Goal: Transaction & Acquisition: Purchase product/service

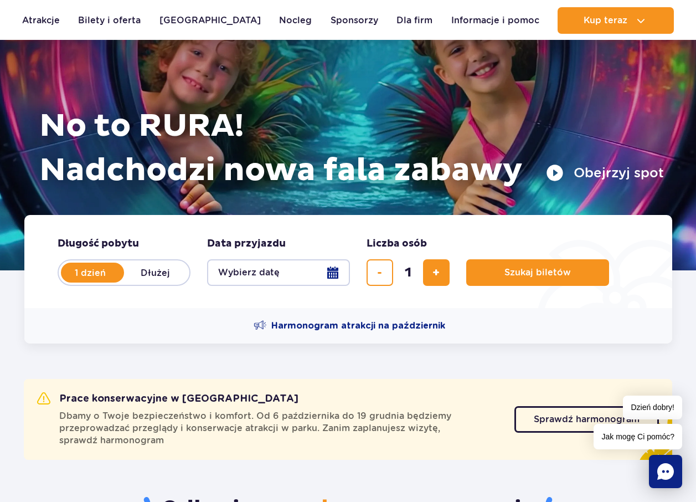
scroll to position [146, 0]
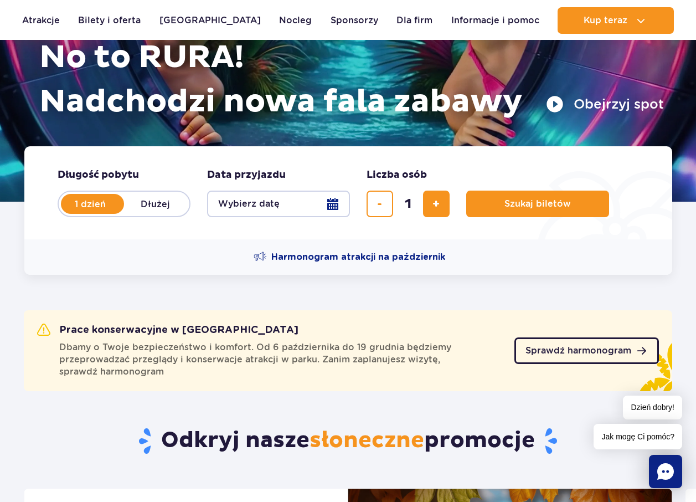
click at [583, 352] on span "Sprawdź harmonogram" at bounding box center [578, 350] width 106 height 9
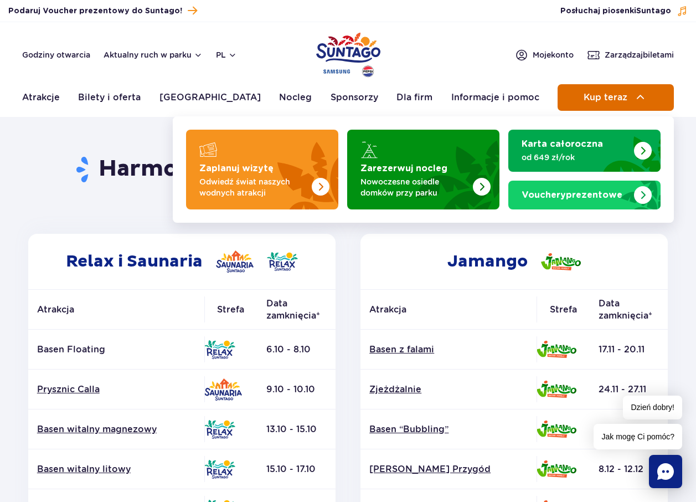
click at [649, 106] on button "Kup teraz" at bounding box center [615, 97] width 116 height 27
click at [606, 99] on span "Kup teraz" at bounding box center [605, 97] width 44 height 10
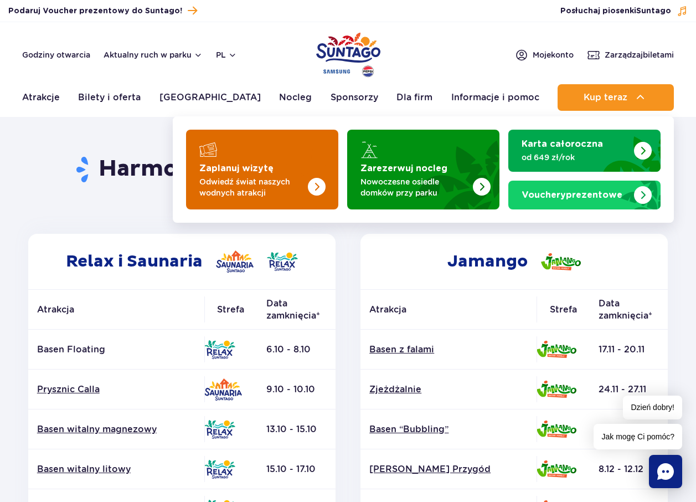
click at [258, 169] on strong "Zaplanuj wizytę" at bounding box center [236, 168] width 74 height 9
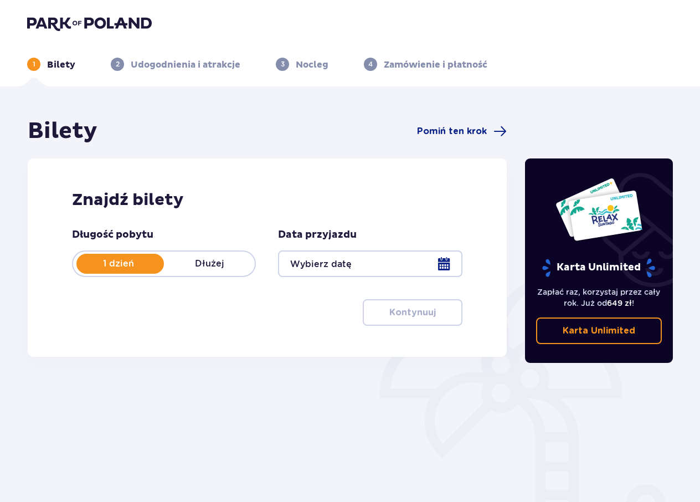
click at [394, 255] on div at bounding box center [370, 263] width 184 height 27
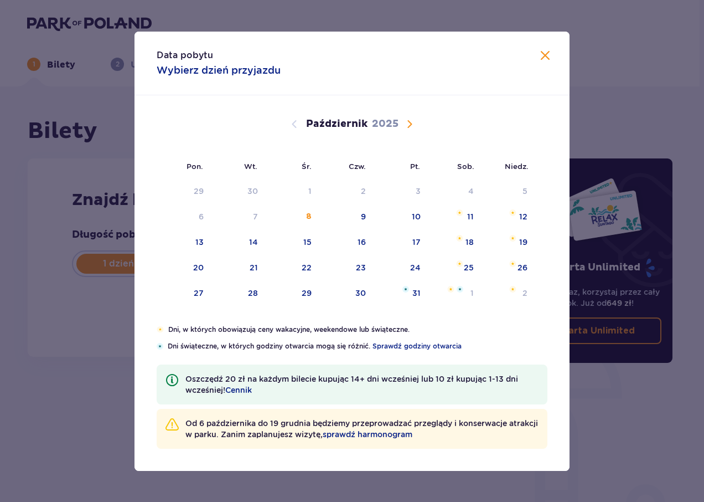
click at [409, 122] on span "Następny miesiąc" at bounding box center [409, 123] width 13 height 13
click at [411, 348] on span "Sprawdź godziny otwarcia" at bounding box center [417, 346] width 89 height 10
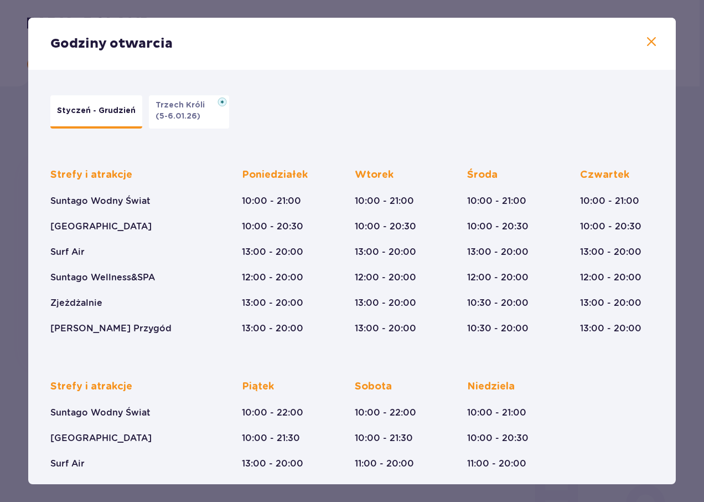
click at [650, 35] on span at bounding box center [651, 41] width 13 height 13
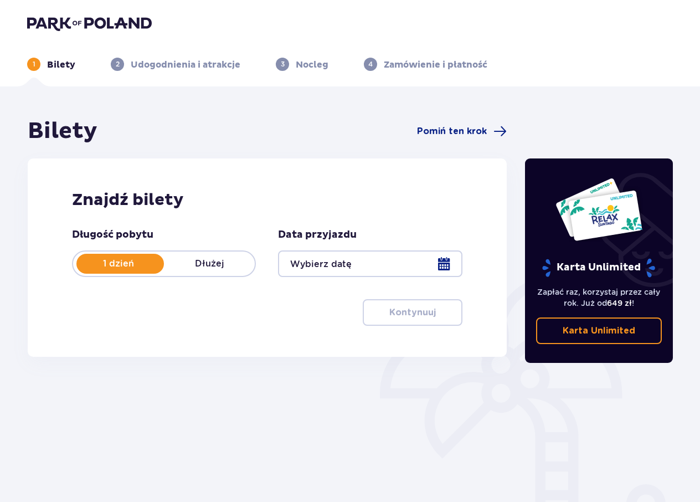
click at [352, 267] on div at bounding box center [370, 263] width 184 height 27
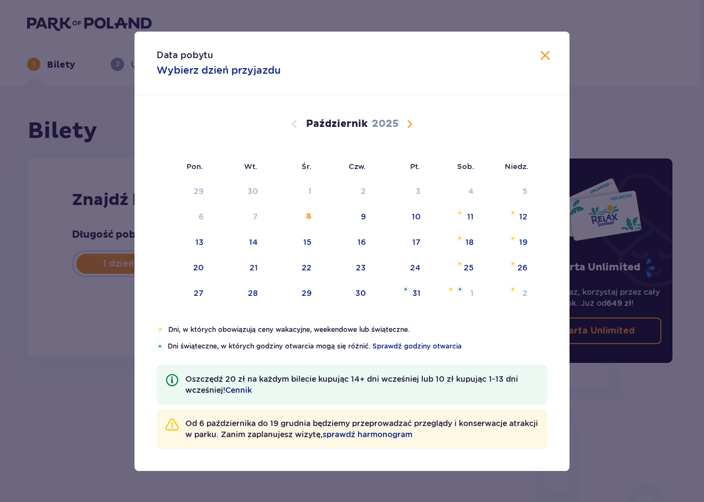
click at [410, 127] on span "Następny miesiąc" at bounding box center [409, 123] width 13 height 13
drag, startPoint x: 410, startPoint y: 121, endPoint x: 175, endPoint y: 317, distance: 306.1
click at [410, 122] on span "Następny miesiąc" at bounding box center [409, 123] width 13 height 13
click at [245, 388] on span "Cennik" at bounding box center [238, 389] width 27 height 11
click at [545, 54] on span "Zamknij" at bounding box center [545, 55] width 13 height 13
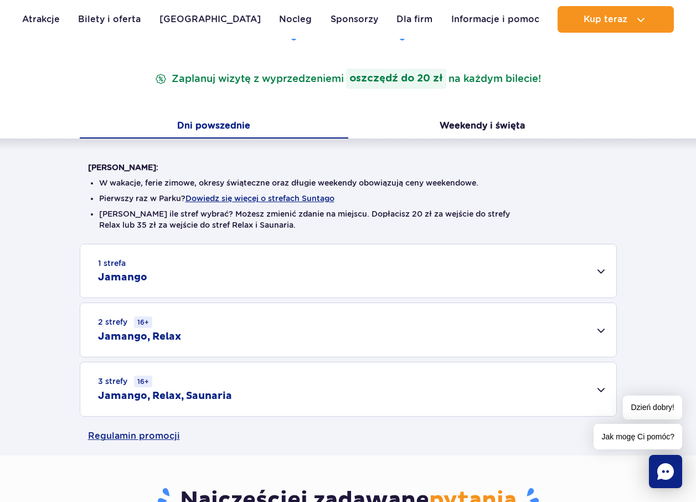
click at [115, 265] on small "1 strefa" at bounding box center [112, 262] width 28 height 11
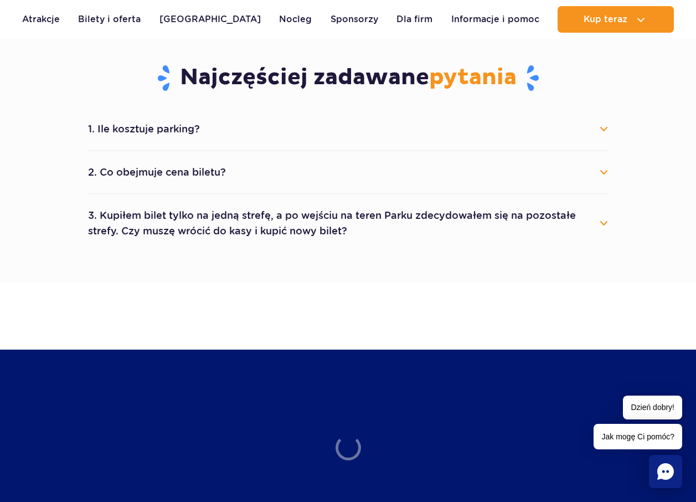
scroll to position [996, 0]
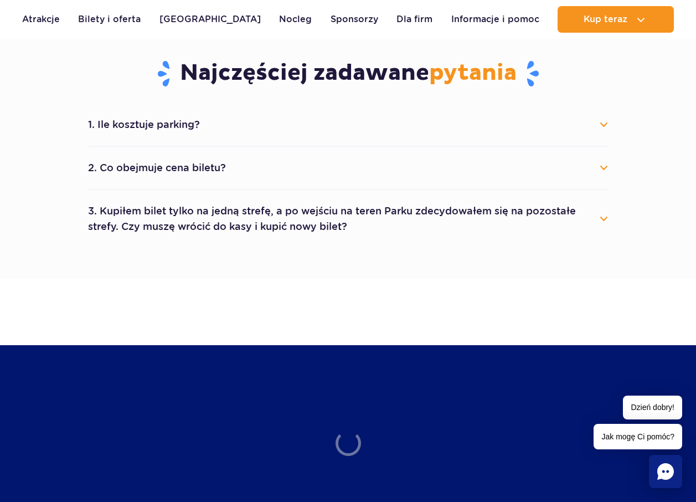
click at [124, 171] on button "2. Co obejmuje cena biletu?" at bounding box center [348, 168] width 520 height 24
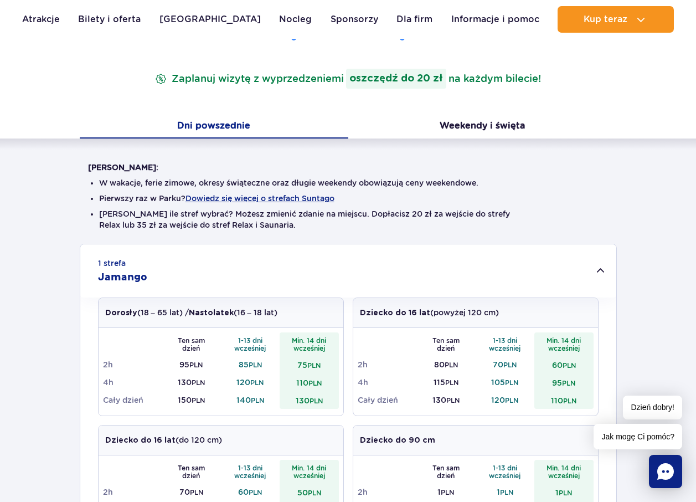
scroll to position [0, 0]
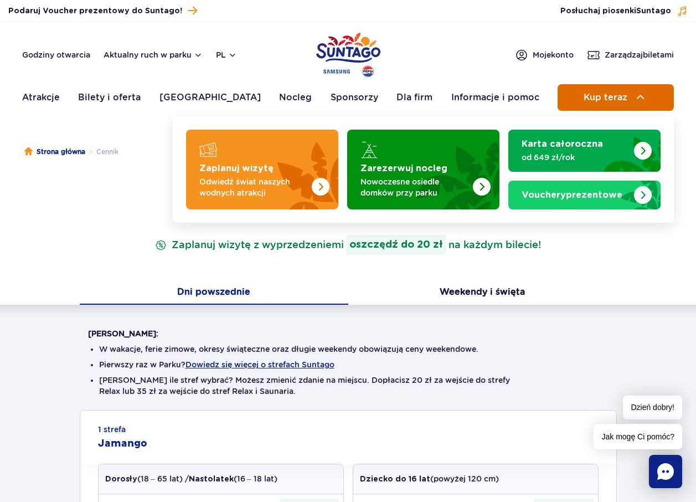
click at [602, 97] on span "Kup teraz" at bounding box center [605, 97] width 44 height 10
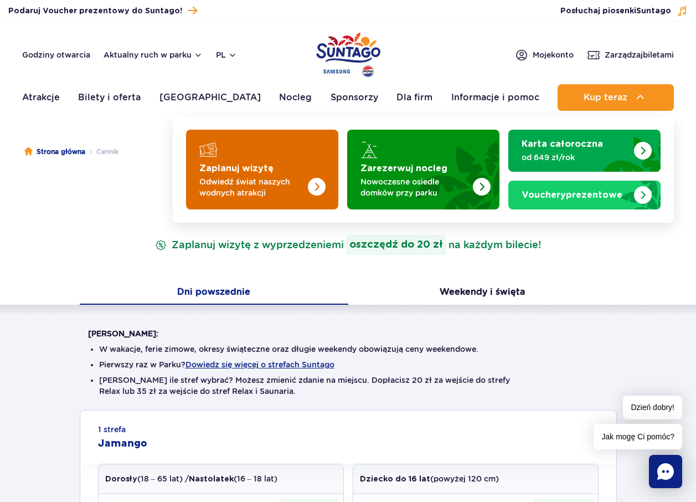
click at [224, 167] on strong "Zaplanuj wizytę" at bounding box center [236, 168] width 74 height 9
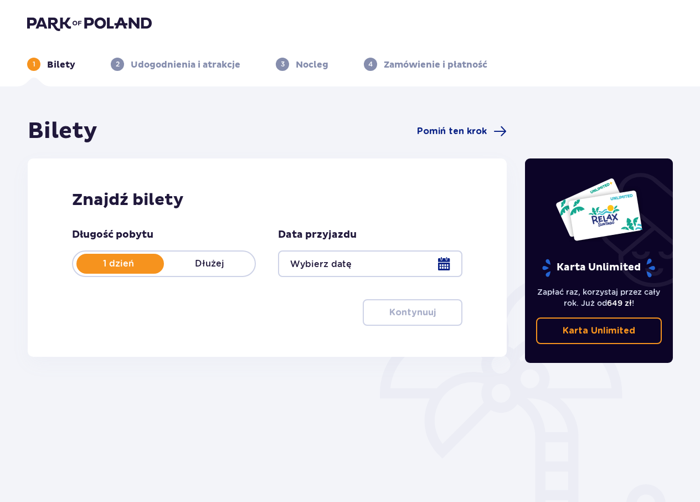
click at [360, 270] on div at bounding box center [370, 263] width 184 height 27
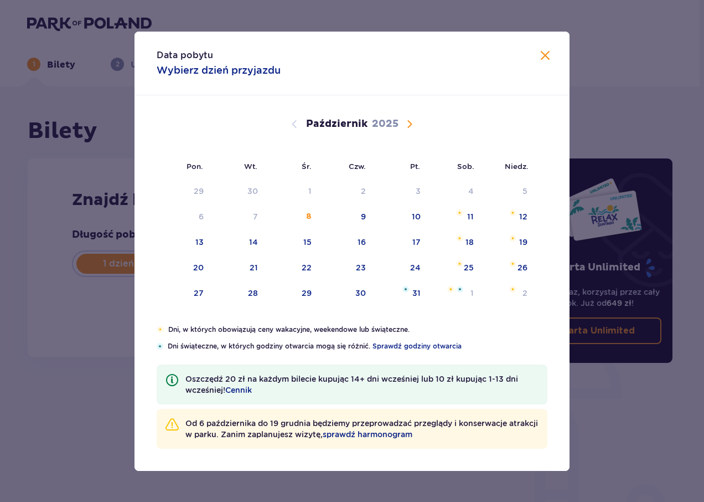
click at [410, 128] on span "Następny miesiąc" at bounding box center [409, 123] width 13 height 13
click at [410, 123] on span "Następny miesiąc" at bounding box center [409, 123] width 13 height 13
click at [409, 123] on span "Następny miesiąc" at bounding box center [409, 123] width 13 height 13
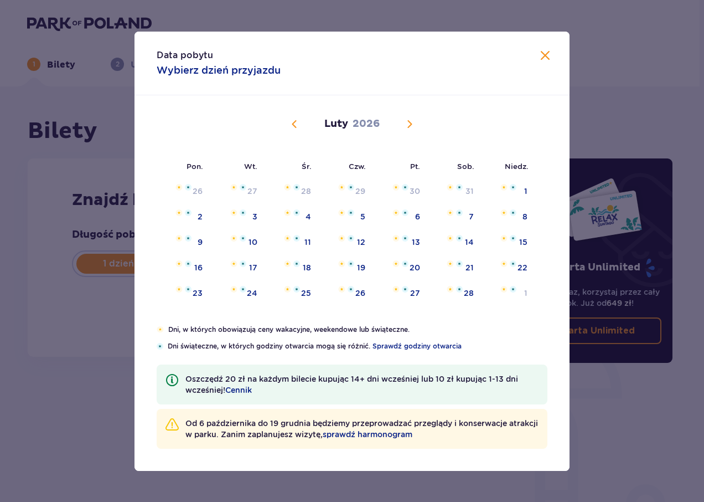
click at [291, 122] on span "Poprzedni miesiąc" at bounding box center [294, 123] width 13 height 13
click at [406, 123] on span "Następny miesiąc" at bounding box center [409, 123] width 13 height 13
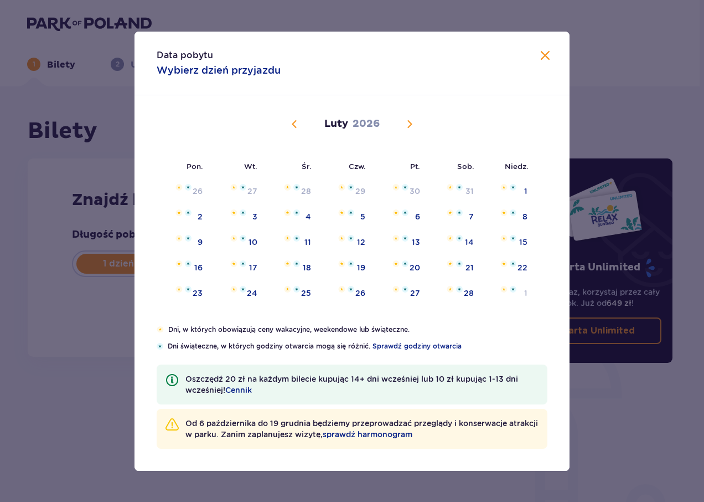
click at [293, 127] on span "Poprzedni miesiąc" at bounding box center [294, 123] width 13 height 13
click at [295, 122] on span "Poprzedni miesiąc" at bounding box center [294, 123] width 13 height 13
click at [296, 121] on span "Poprzedni miesiąc" at bounding box center [294, 123] width 13 height 13
click at [292, 122] on span "Poprzedni miesiąc" at bounding box center [294, 123] width 13 height 13
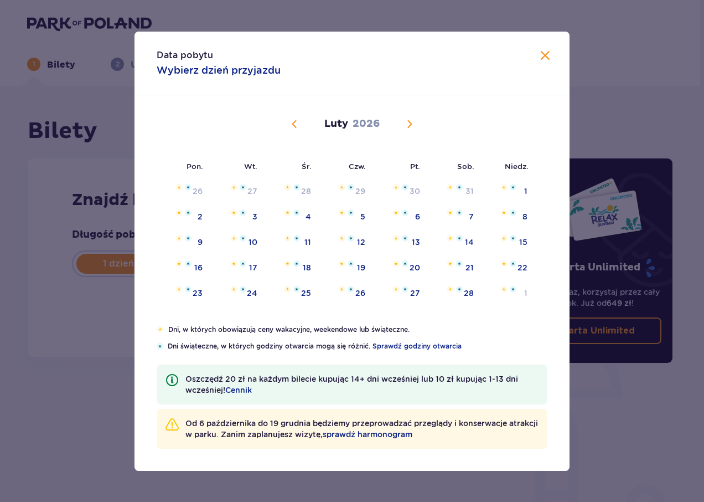
click at [295, 122] on span "Poprzedni miesiąc" at bounding box center [294, 123] width 13 height 13
click at [547, 59] on span "Zamknij" at bounding box center [545, 55] width 13 height 13
click at [545, 53] on div "1 Bilety 2 Udogodnienia i atrakcje 3 Nocleg 4 Zamówienie i płatność" at bounding box center [349, 51] width 663 height 40
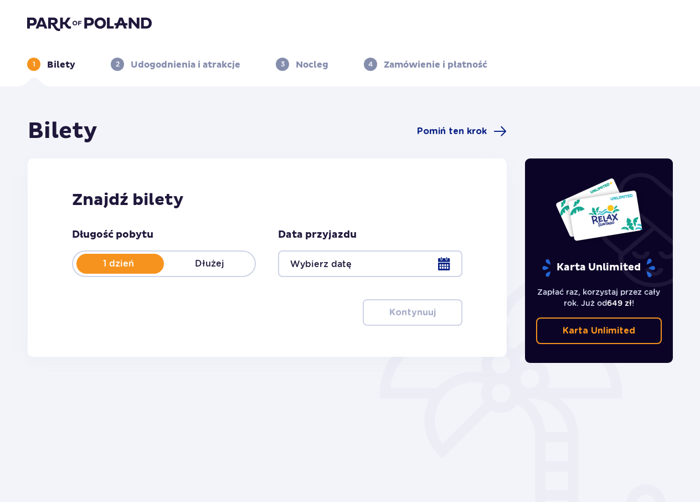
click at [318, 254] on div at bounding box center [370, 263] width 184 height 27
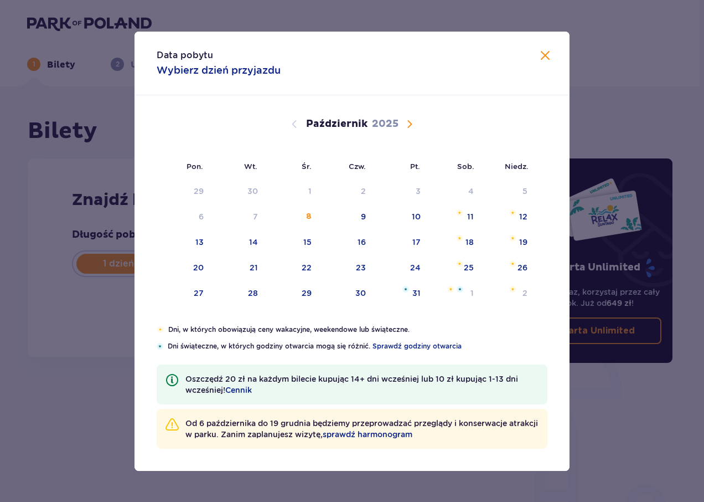
click at [406, 125] on span "Następny miesiąc" at bounding box center [409, 123] width 13 height 13
click at [195, 239] on div "10" at bounding box center [199, 241] width 9 height 11
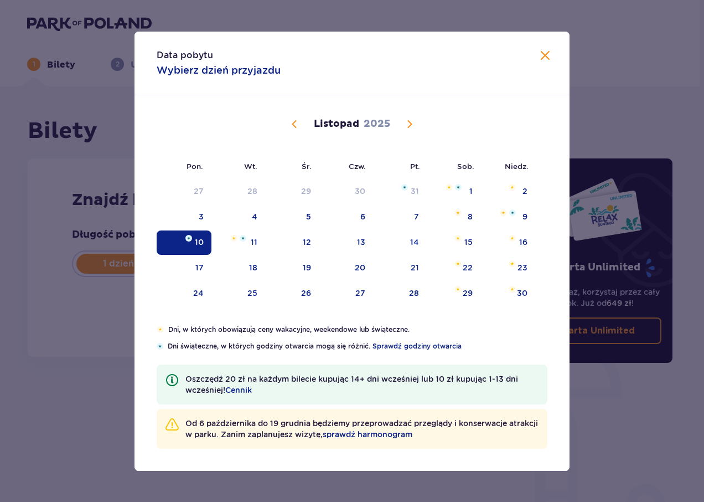
type input "[DATE]"
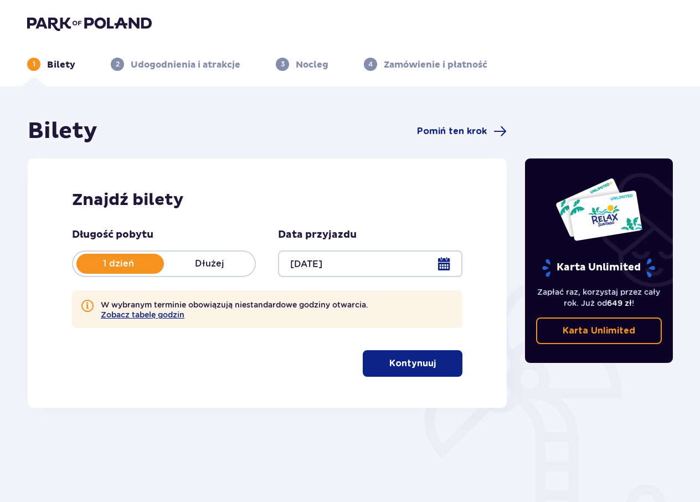
click at [408, 368] on p "Kontynuuj" at bounding box center [412, 363] width 47 height 12
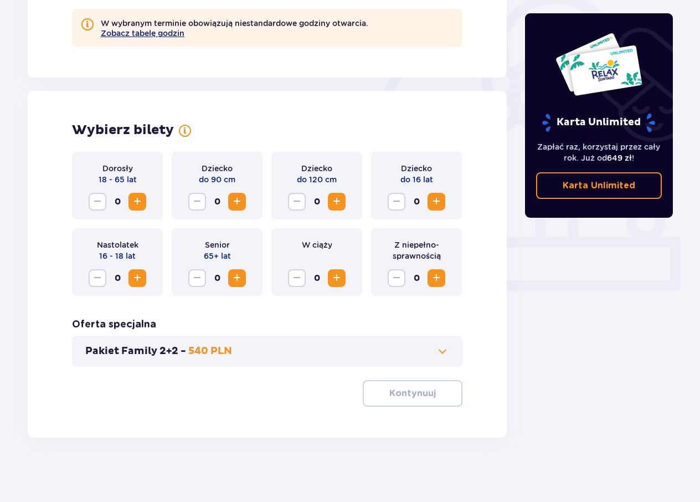
scroll to position [283, 0]
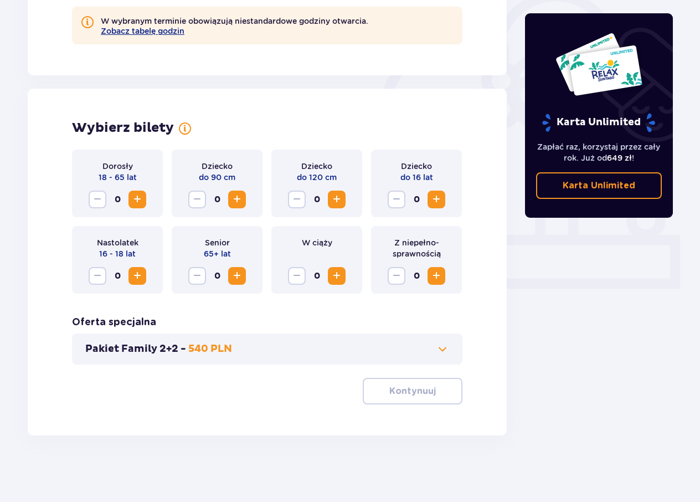
click at [132, 194] on span "Zwiększ" at bounding box center [137, 199] width 13 height 13
click at [140, 197] on span "Zwiększ" at bounding box center [137, 199] width 13 height 13
click at [401, 407] on div "Wybierz bilety Dorosły 18 - 65 lat 2 Dziecko do 90 cm 0 Dziecko do 120 cm 0 Dzi…" at bounding box center [267, 262] width 479 height 347
click at [404, 397] on p "Kontynuuj" at bounding box center [412, 391] width 47 height 12
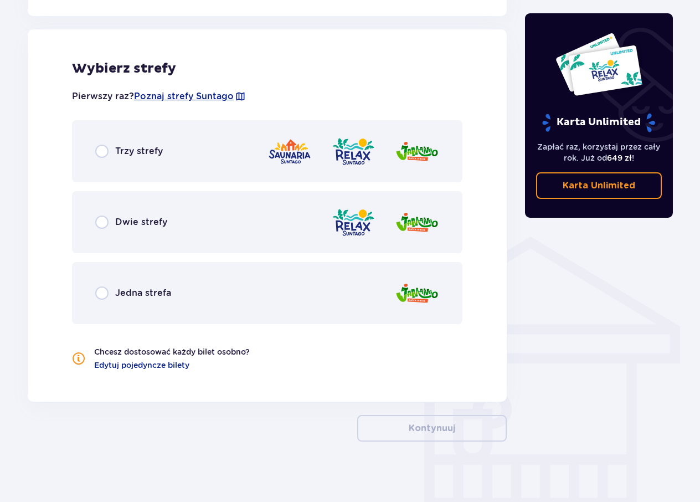
scroll to position [665, 0]
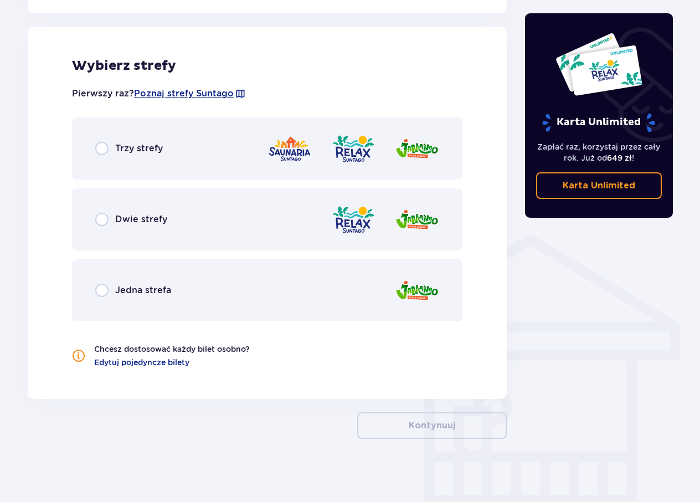
click at [130, 293] on span "Jedna strefa" at bounding box center [143, 290] width 56 height 12
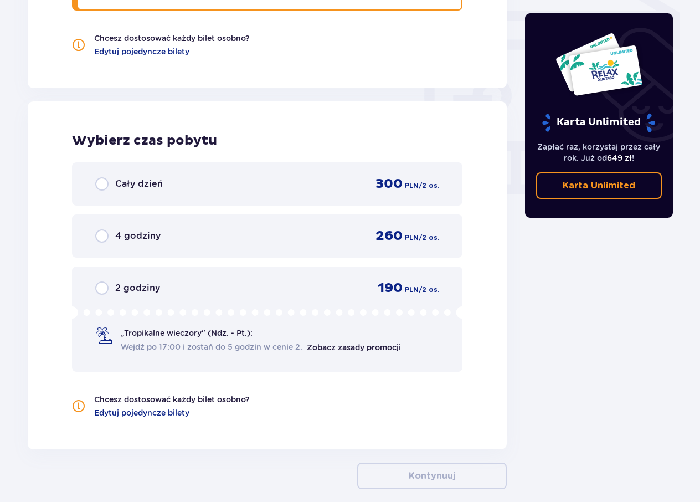
scroll to position [1030, 0]
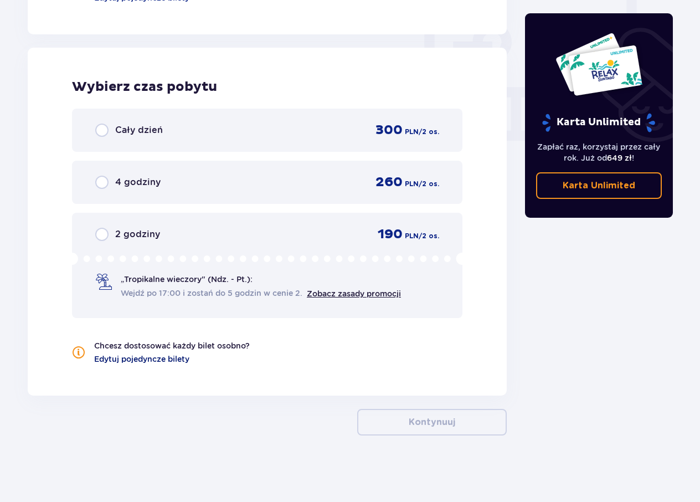
click at [138, 359] on span "Edytuj pojedyncze bilety" at bounding box center [141, 358] width 95 height 11
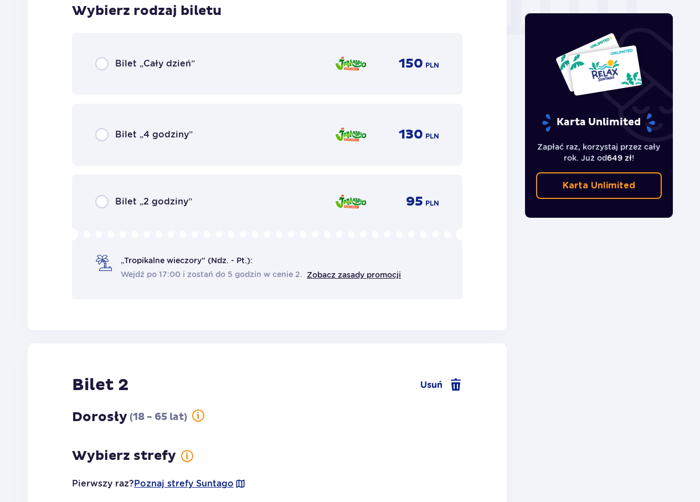
scroll to position [1108, 0]
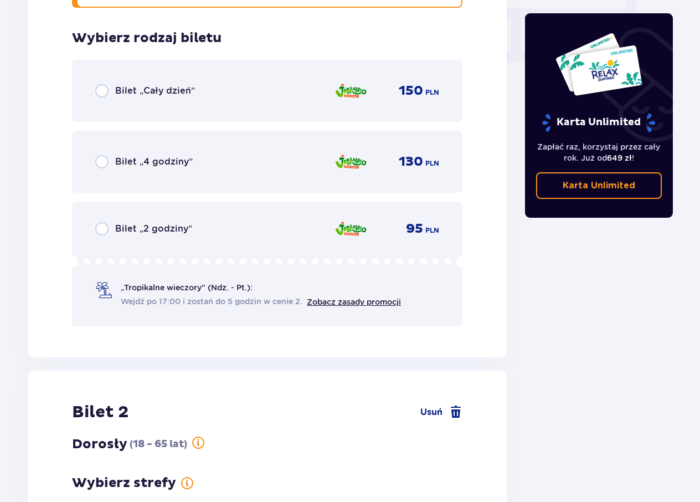
click at [97, 89] on input "radio" at bounding box center [101, 90] width 13 height 13
radio input "true"
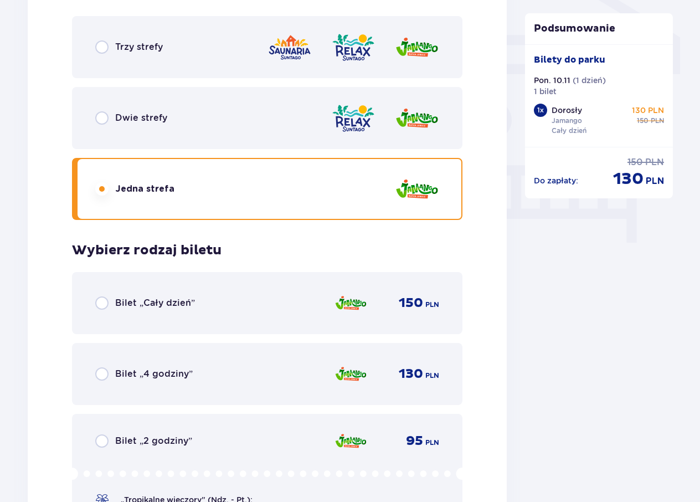
scroll to position [957, 0]
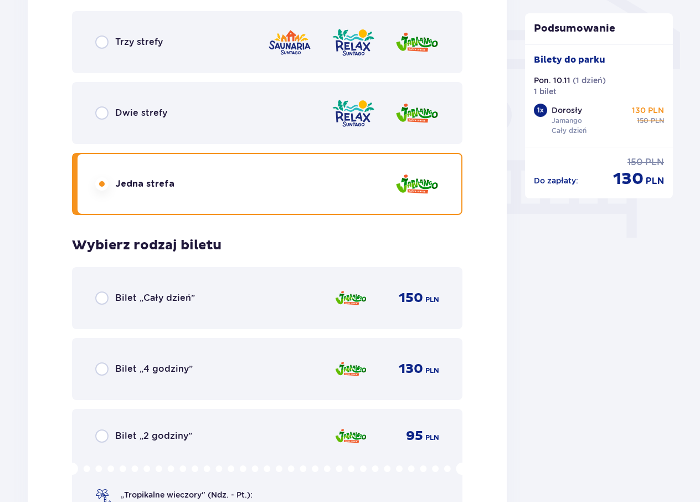
click at [100, 302] on input "radio" at bounding box center [101, 297] width 13 height 13
radio input "true"
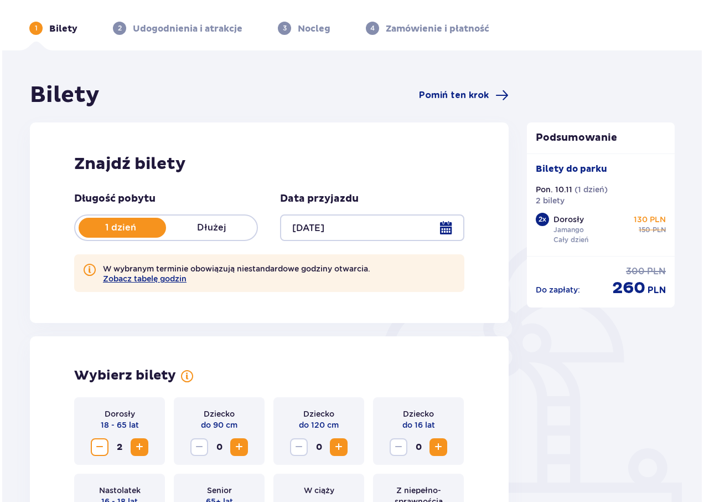
scroll to position [55, 0]
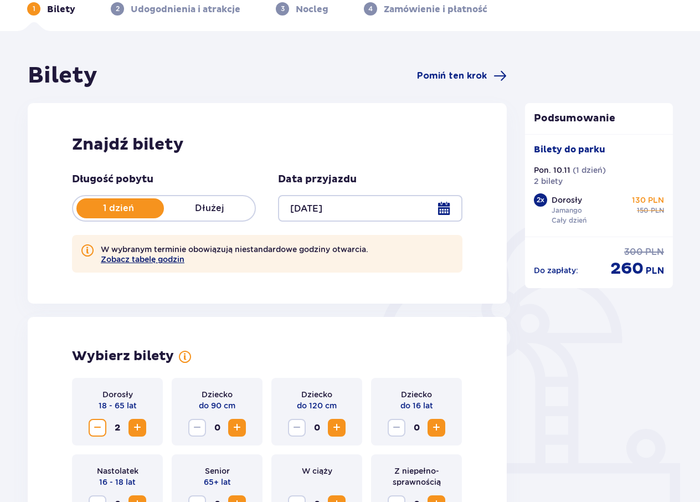
click at [129, 259] on button "Zobacz tabelę godzin" at bounding box center [143, 259] width 84 height 9
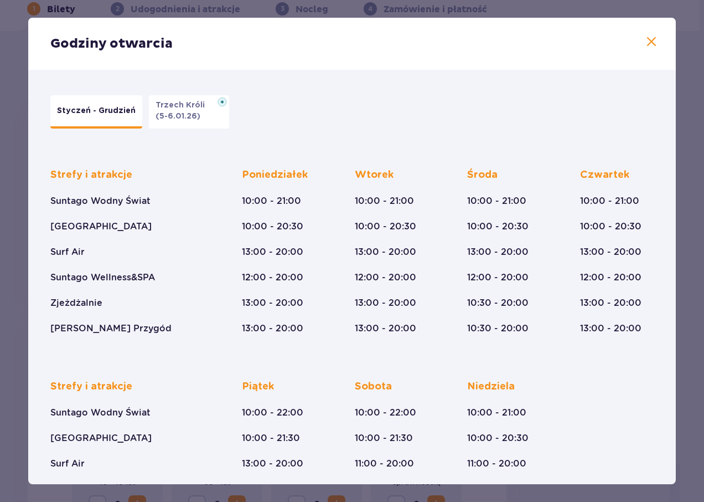
click at [178, 115] on p "(5-6.01.26)" at bounding box center [178, 116] width 45 height 11
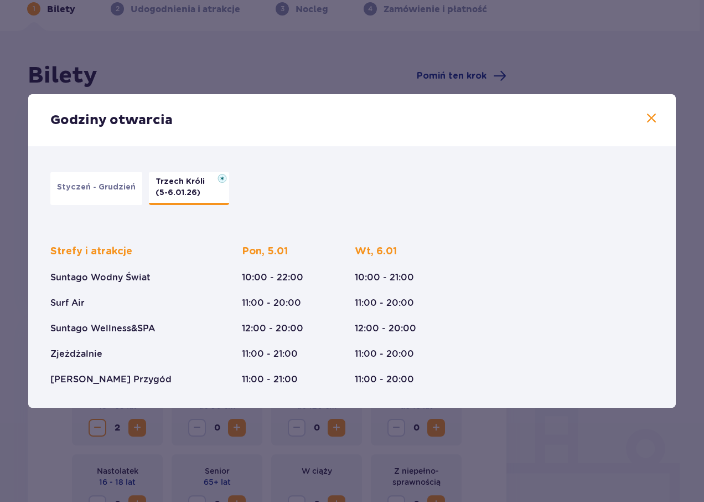
click at [652, 116] on span at bounding box center [651, 118] width 13 height 13
